Goal: Information Seeking & Learning: Check status

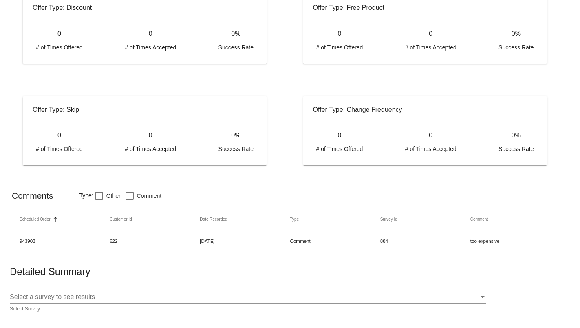
scroll to position [418, 0]
click at [470, 289] on div "Select a survey to see results Select a survey to see results" at bounding box center [248, 294] width 476 height 18
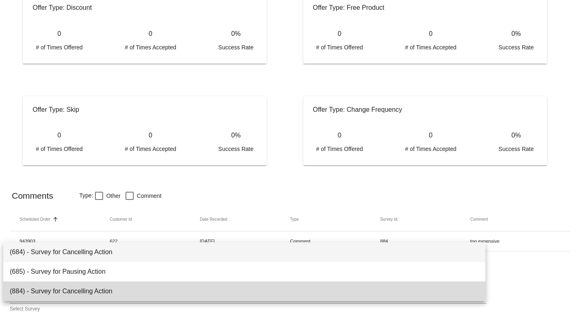
click at [137, 288] on span "(884) - Survey for Cancelling Action" at bounding box center [244, 291] width 469 height 20
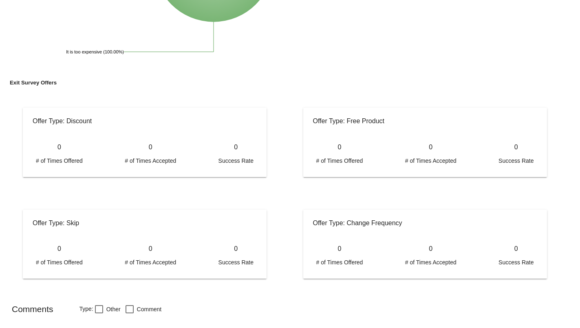
scroll to position [1033, 0]
